Goal: Transaction & Acquisition: Purchase product/service

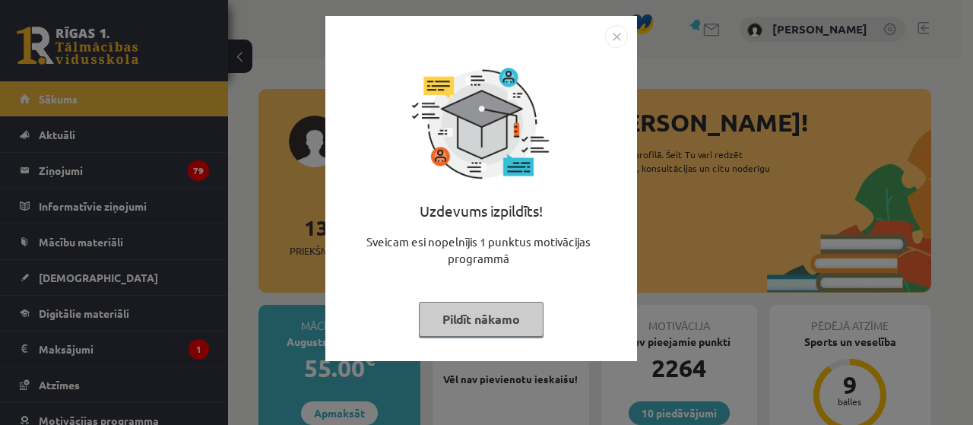
click at [511, 320] on button "Pildīt nākamo" at bounding box center [481, 319] width 125 height 35
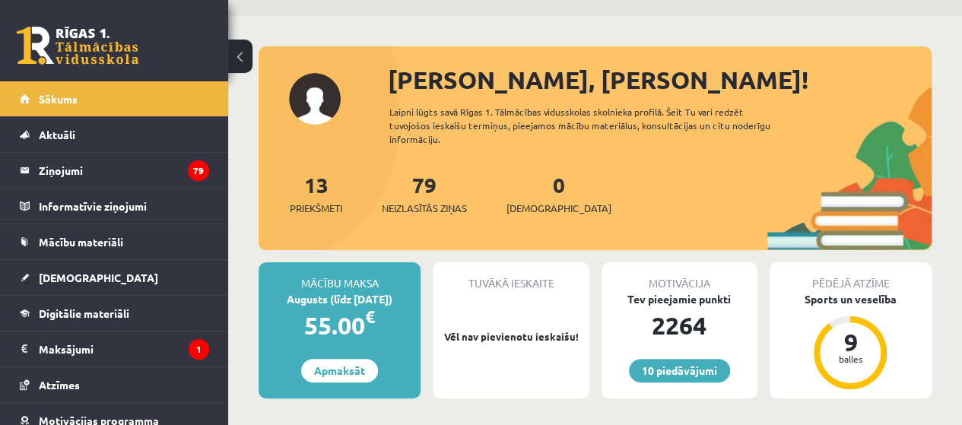
scroll to position [76, 0]
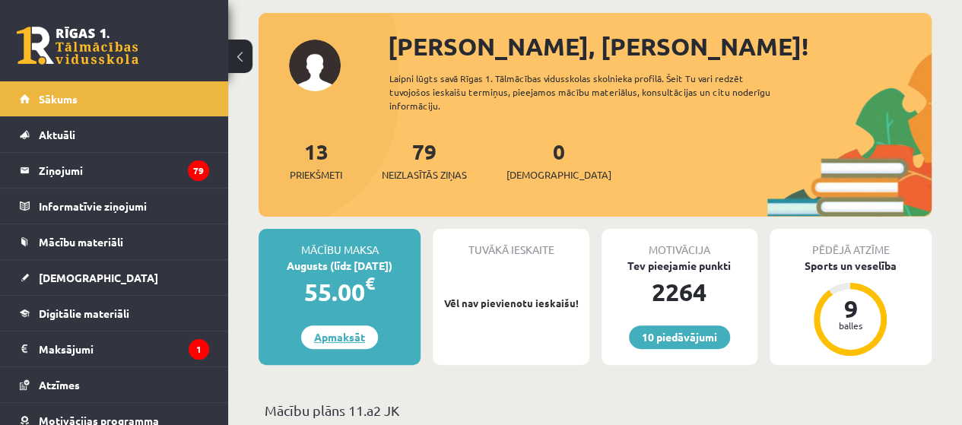
drag, startPoint x: 317, startPoint y: 338, endPoint x: 312, endPoint y: 344, distance: 8.1
click at [317, 338] on link "Apmaksāt" at bounding box center [339, 337] width 77 height 24
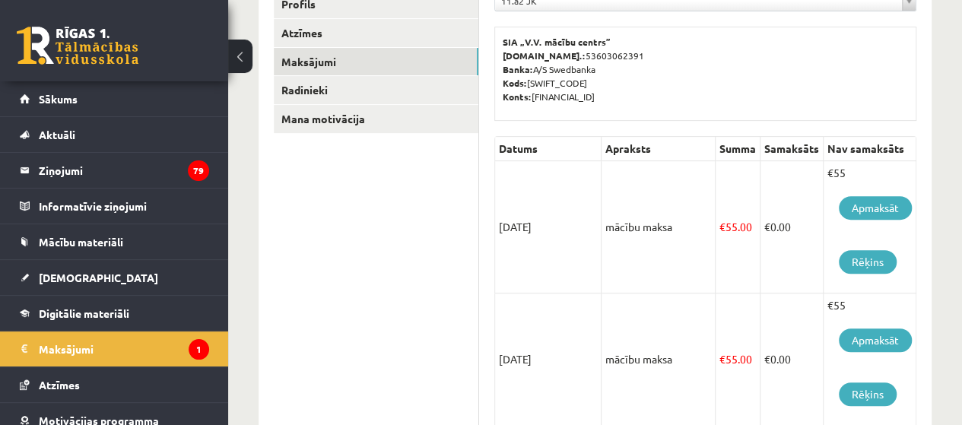
scroll to position [228, 0]
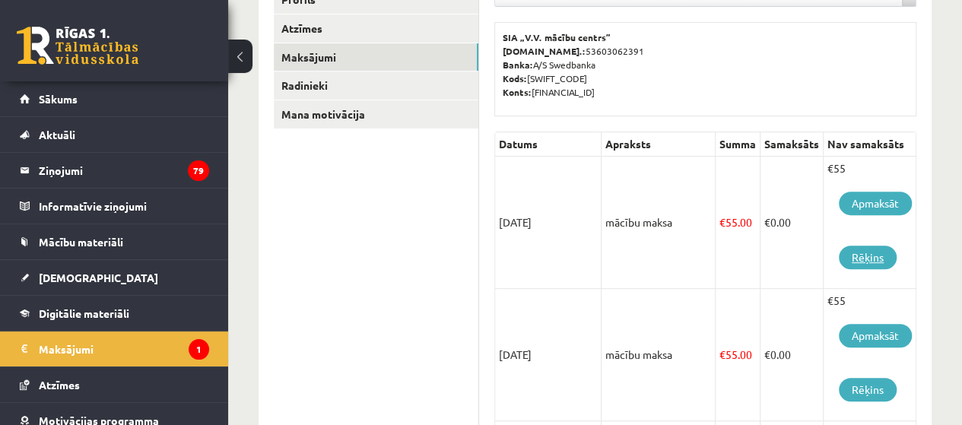
click at [867, 253] on link "Rēķins" at bounding box center [868, 258] width 58 height 24
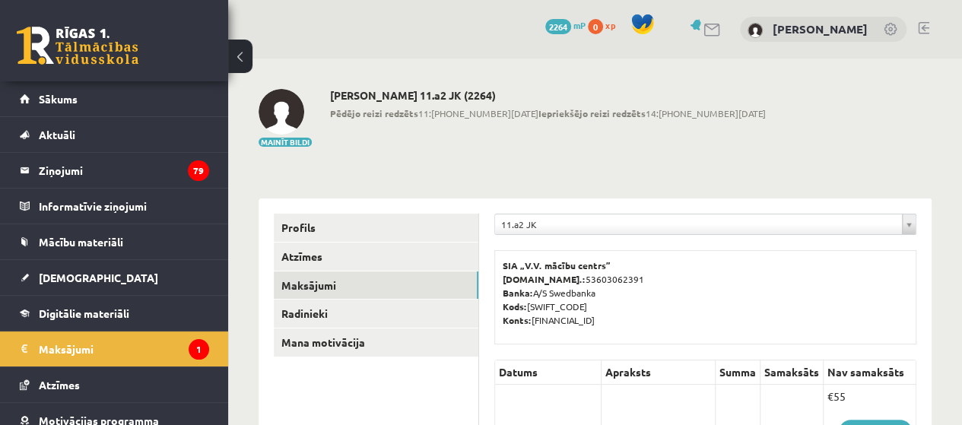
scroll to position [152, 0]
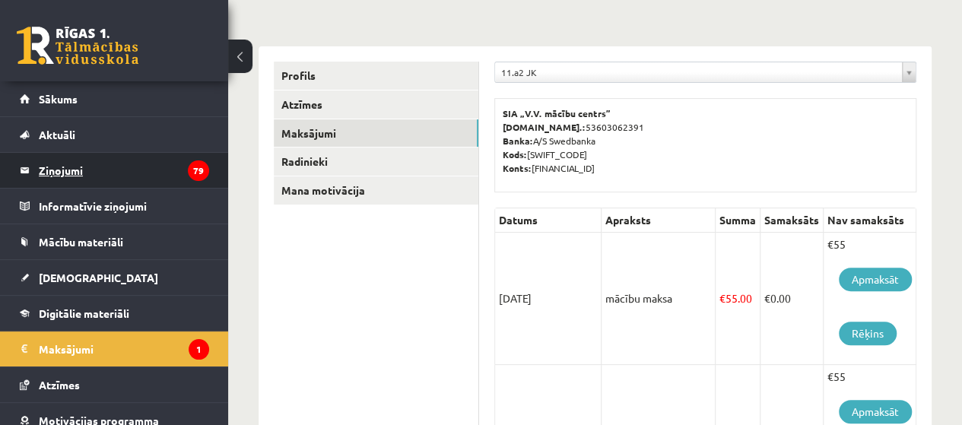
click at [65, 164] on legend "Ziņojumi 79" at bounding box center [124, 170] width 170 height 35
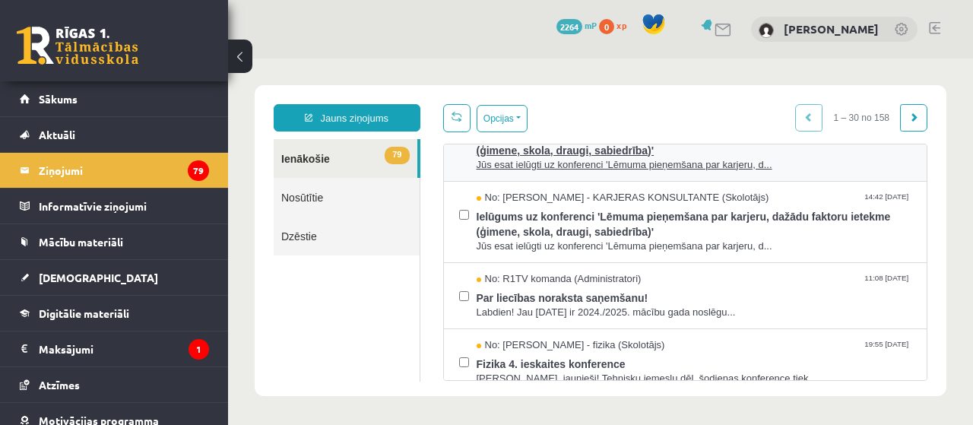
scroll to position [76, 0]
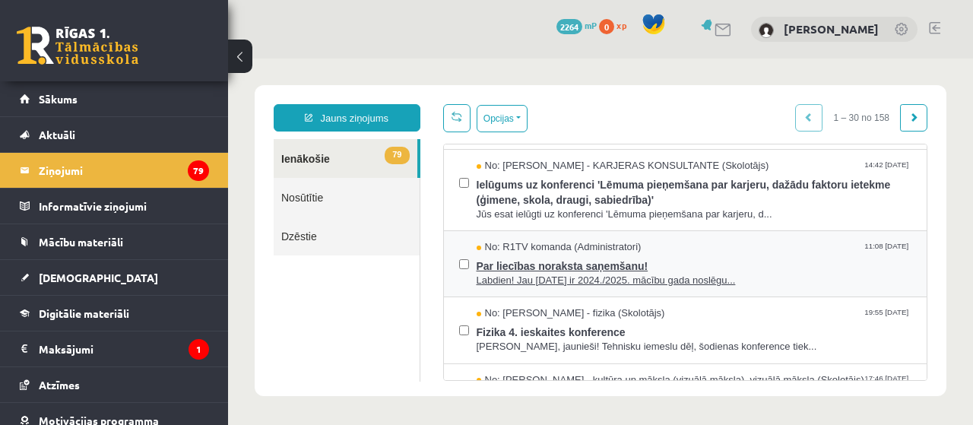
click at [667, 267] on span "Par liecības noraksta saņemšanu!" at bounding box center [695, 264] width 436 height 19
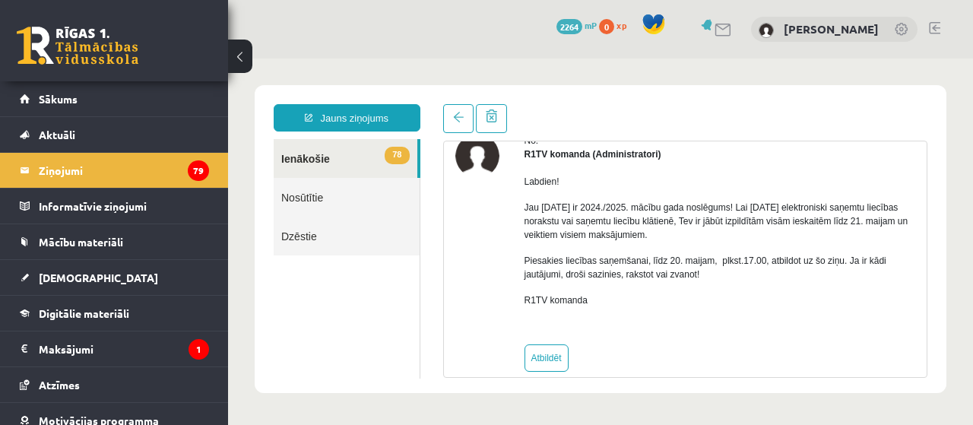
scroll to position [0, 0]
